Goal: Navigation & Orientation: Find specific page/section

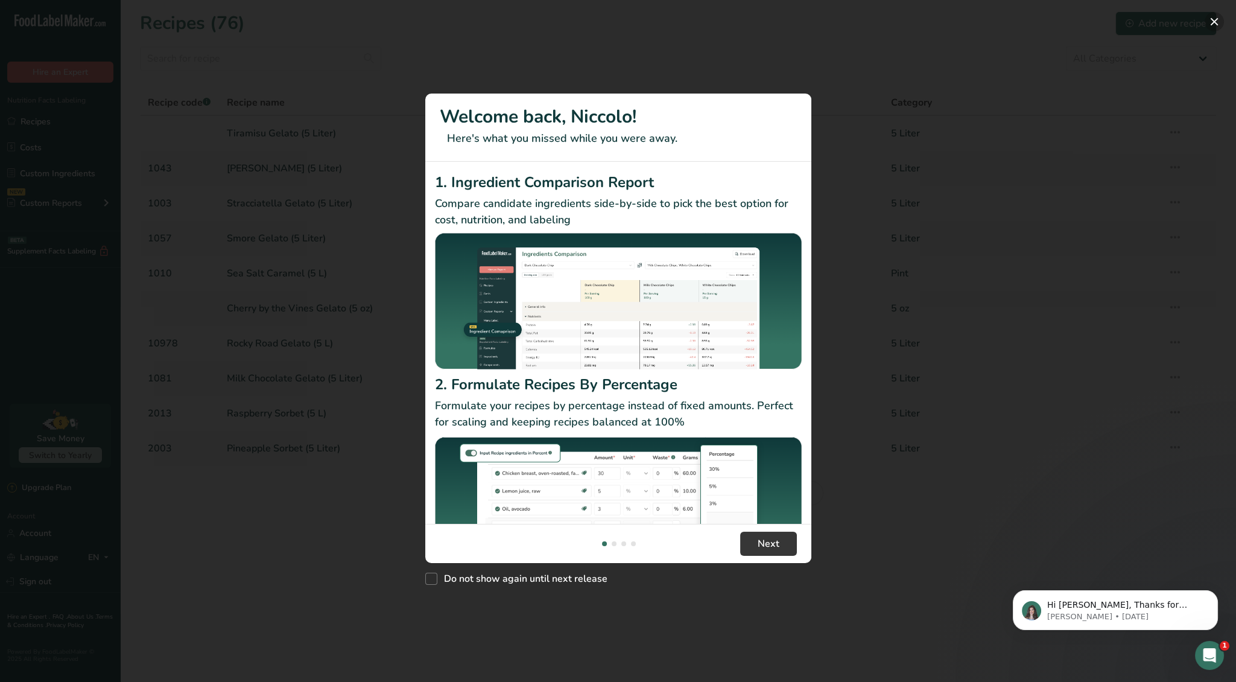
click at [1215, 23] on button "New Features" at bounding box center [1214, 21] width 19 height 19
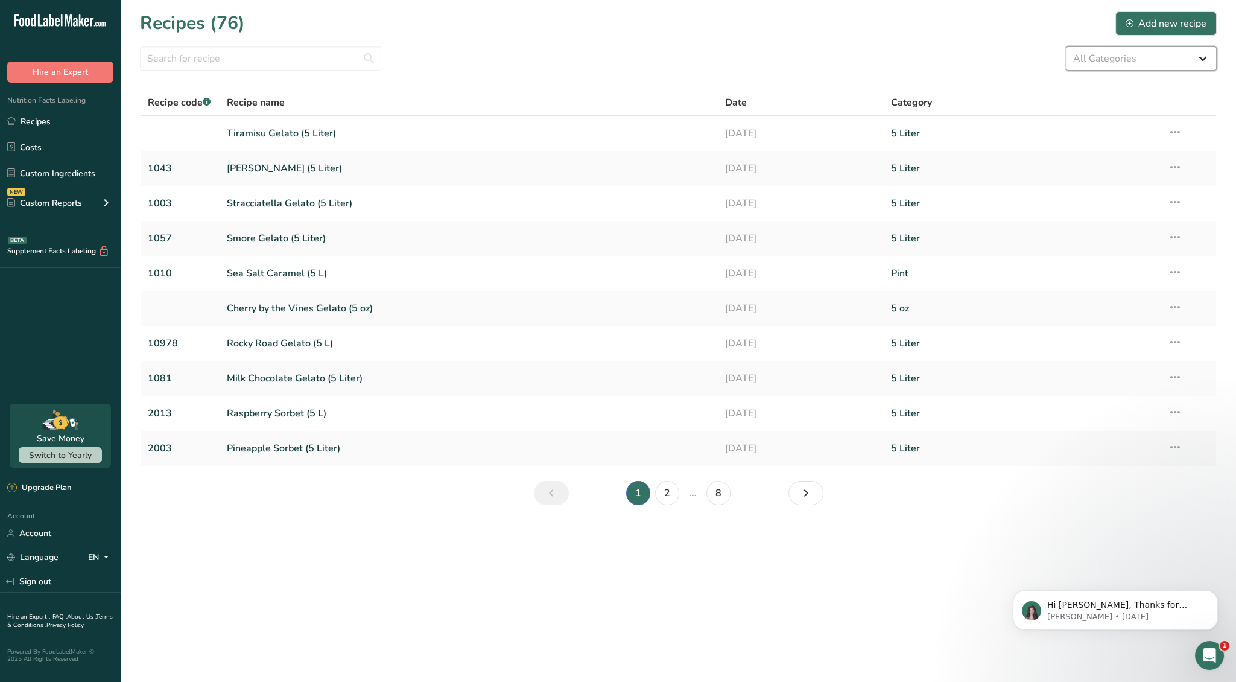
click at [1173, 63] on select "All Categories 3 oz 5 Liter 5 oz Baked Goods [GEOGRAPHIC_DATA] Confectionery Co…" at bounding box center [1141, 58] width 151 height 24
select select "1813"
click at [1066, 46] on select "All Categories 3 oz 5 Liter 5 oz Baked Goods [GEOGRAPHIC_DATA] Confectionery Co…" at bounding box center [1141, 58] width 151 height 24
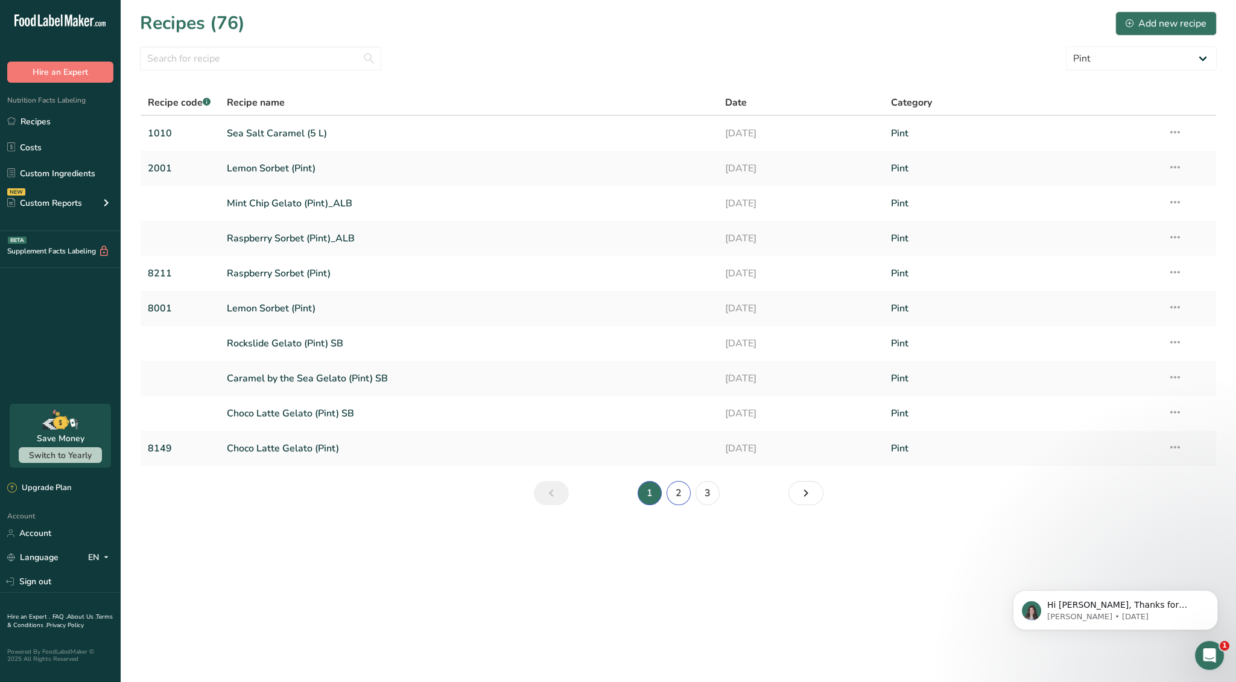
click at [679, 490] on link "2" at bounding box center [679, 493] width 24 height 24
click at [713, 491] on link "3" at bounding box center [707, 493] width 24 height 24
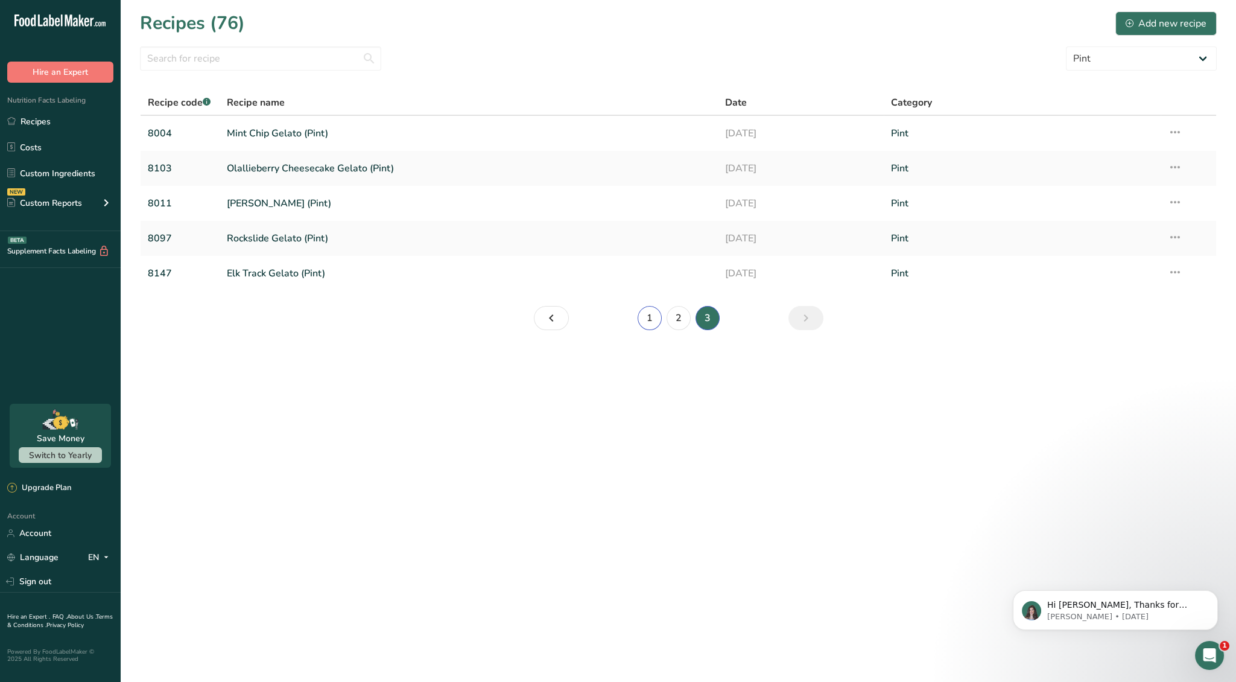
click at [647, 318] on link "1" at bounding box center [650, 318] width 24 height 24
